Goal: Information Seeking & Learning: Understand process/instructions

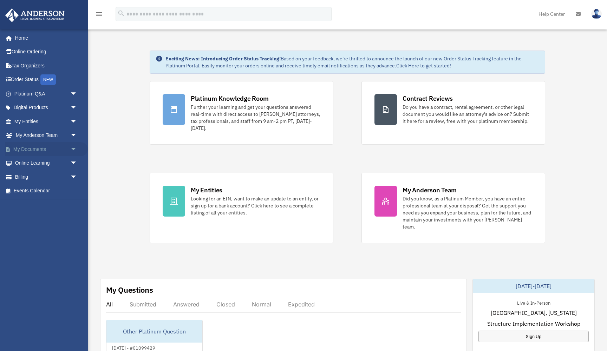
click at [41, 146] on link "My Documents arrow_drop_down" at bounding box center [46, 149] width 83 height 14
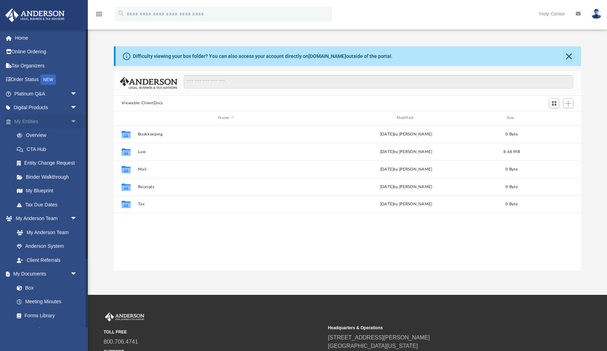
scroll to position [160, 467]
click at [52, 173] on link "Binder Walkthrough" at bounding box center [49, 177] width 78 height 14
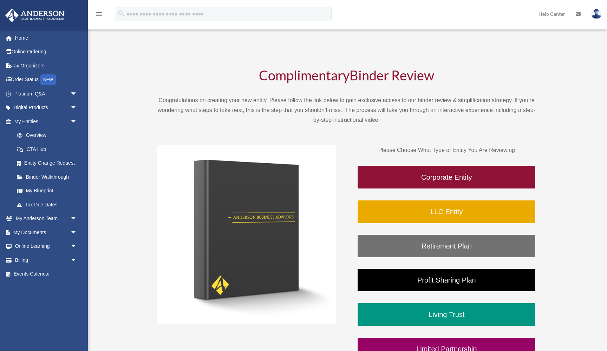
scroll to position [12, 0]
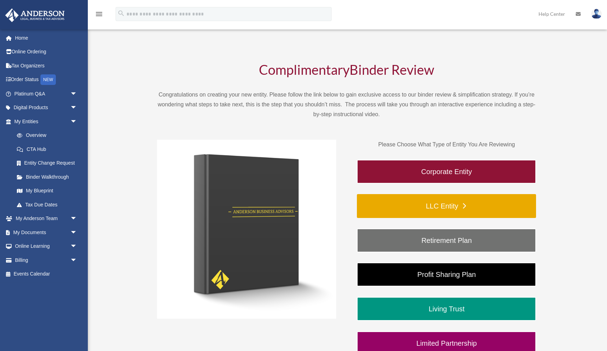
click at [439, 204] on link "LLC Entity" at bounding box center [446, 206] width 179 height 24
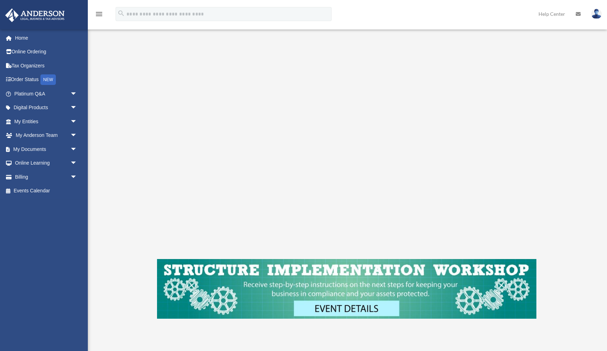
scroll to position [92, 0]
